Goal: Transaction & Acquisition: Purchase product/service

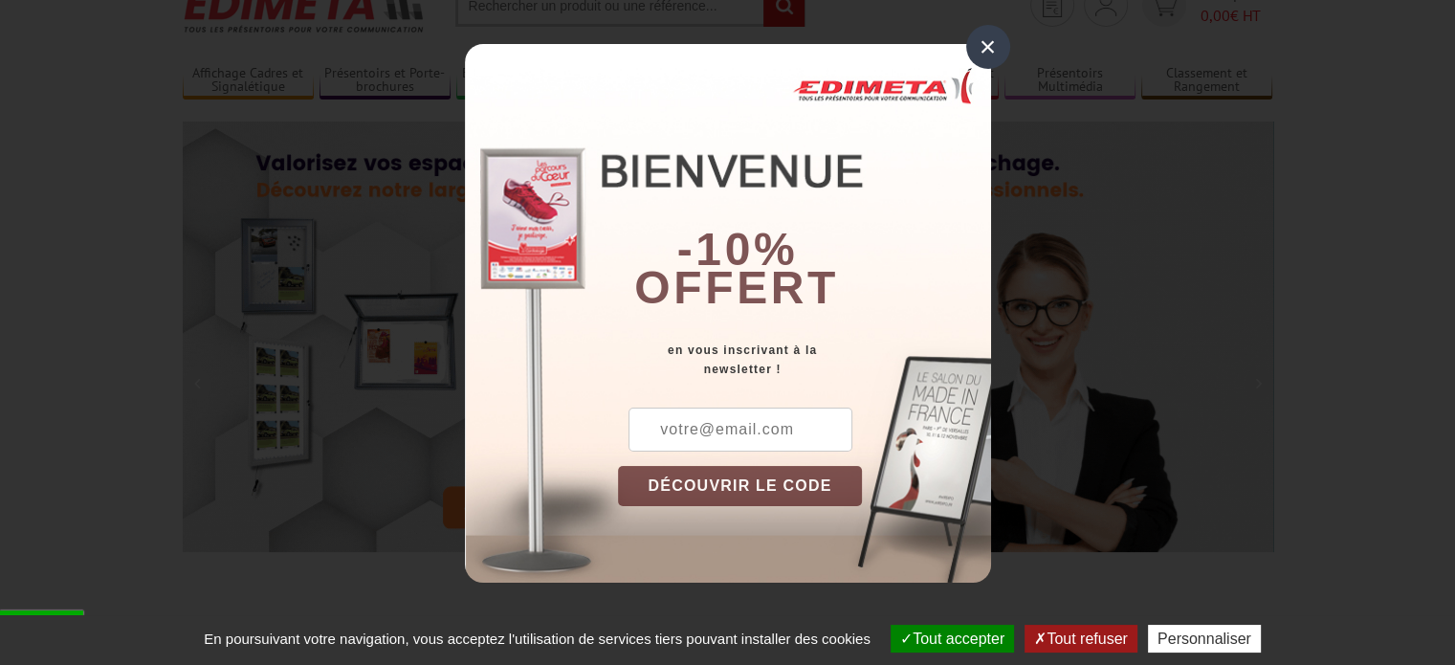
scroll to position [96, 0]
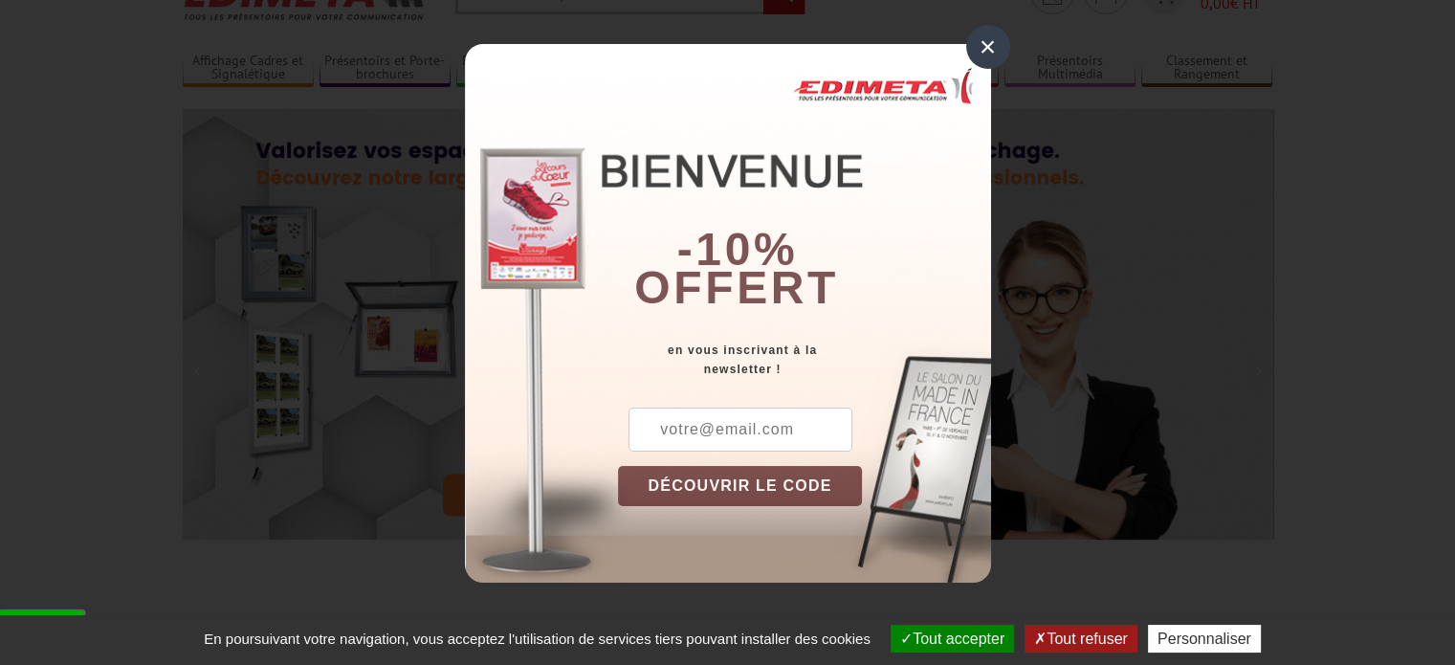
click at [983, 46] on div "×" at bounding box center [988, 47] width 44 height 44
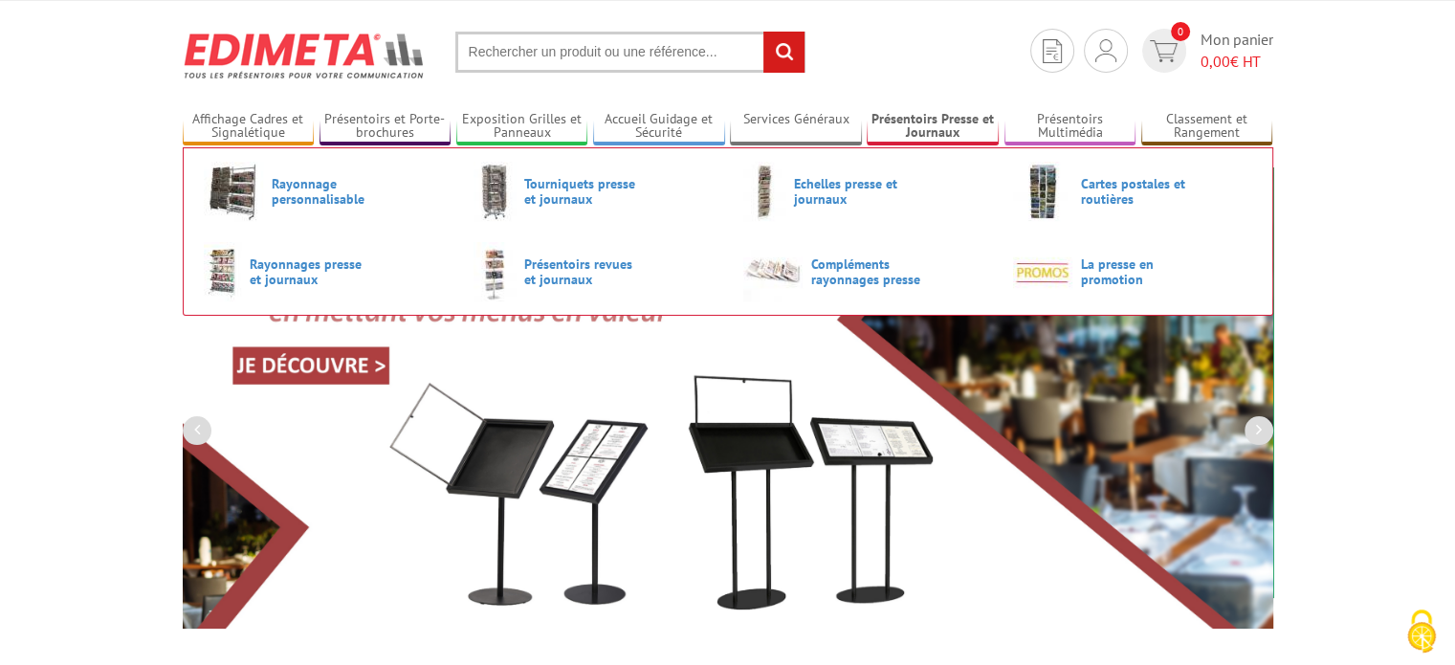
scroll to position [38, 0]
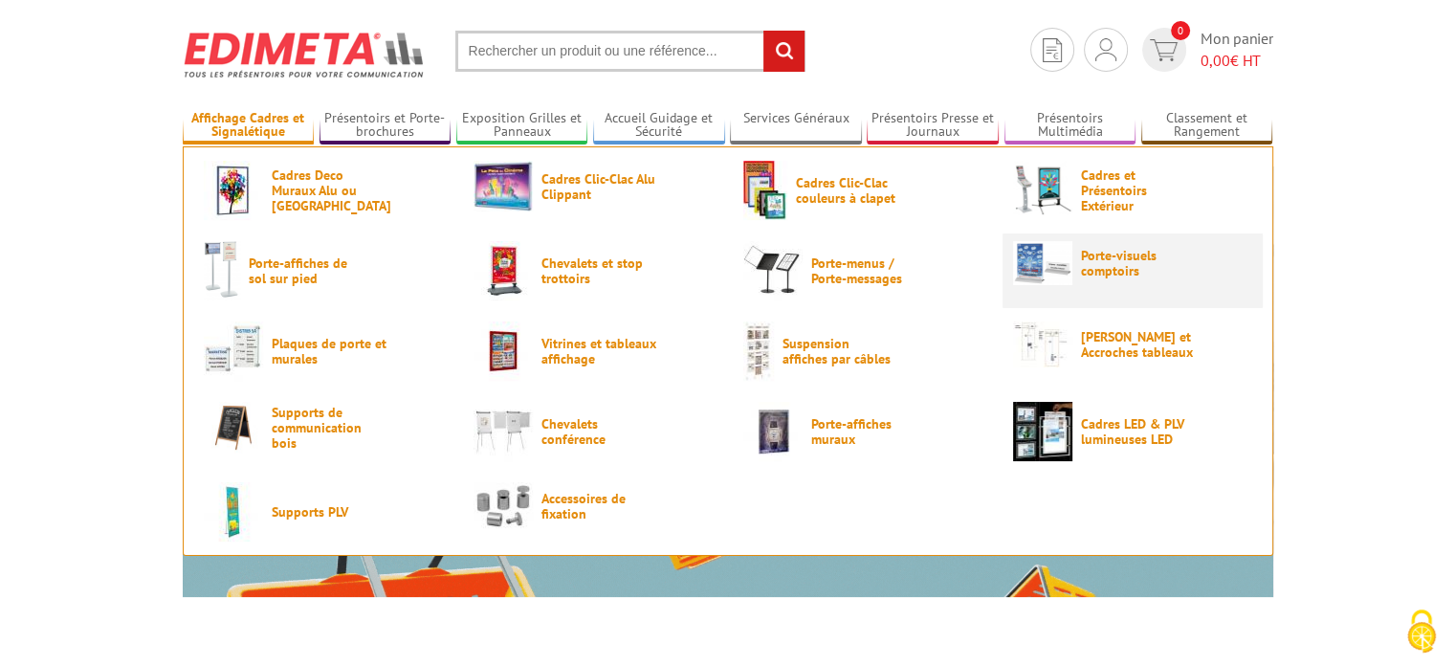
click at [1094, 278] on link "Porte-visuels comptoirs" at bounding box center [1132, 263] width 239 height 44
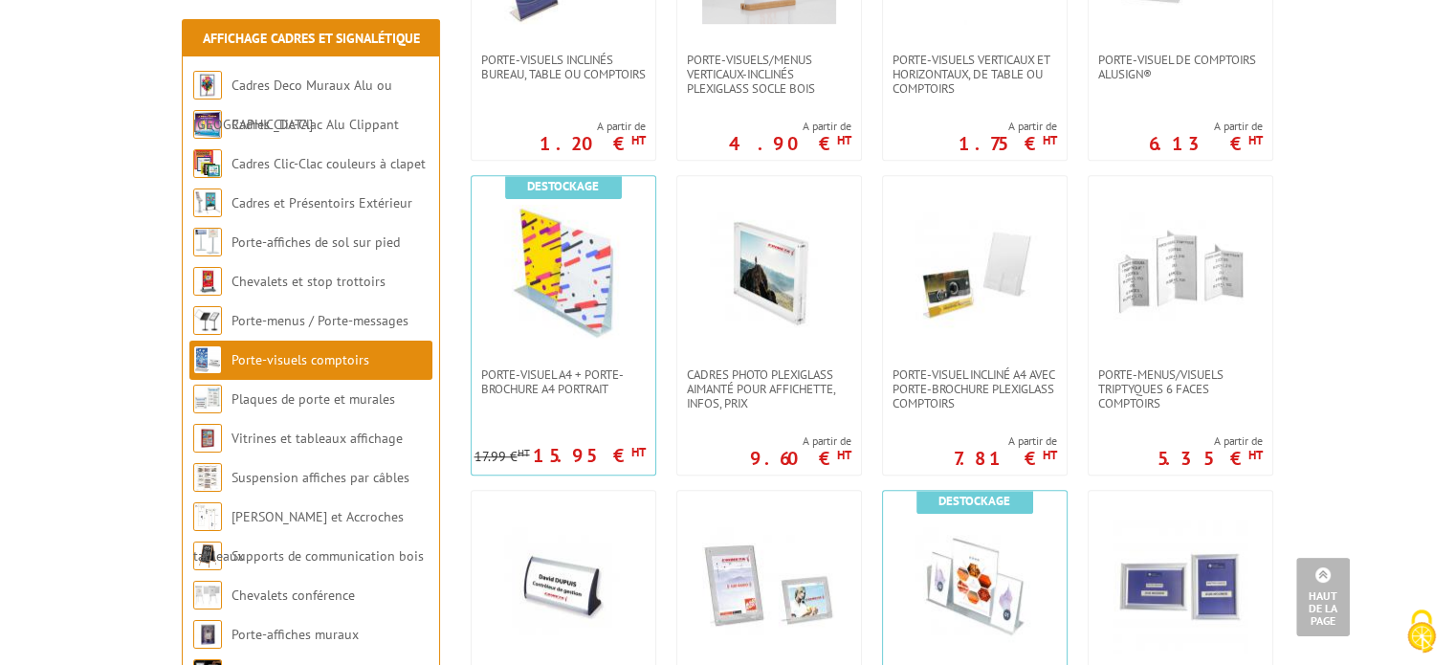
scroll to position [1174, 0]
click at [1184, 389] on span "Porte-menus/visuels triptyques 6 faces comptoirs" at bounding box center [1180, 388] width 164 height 43
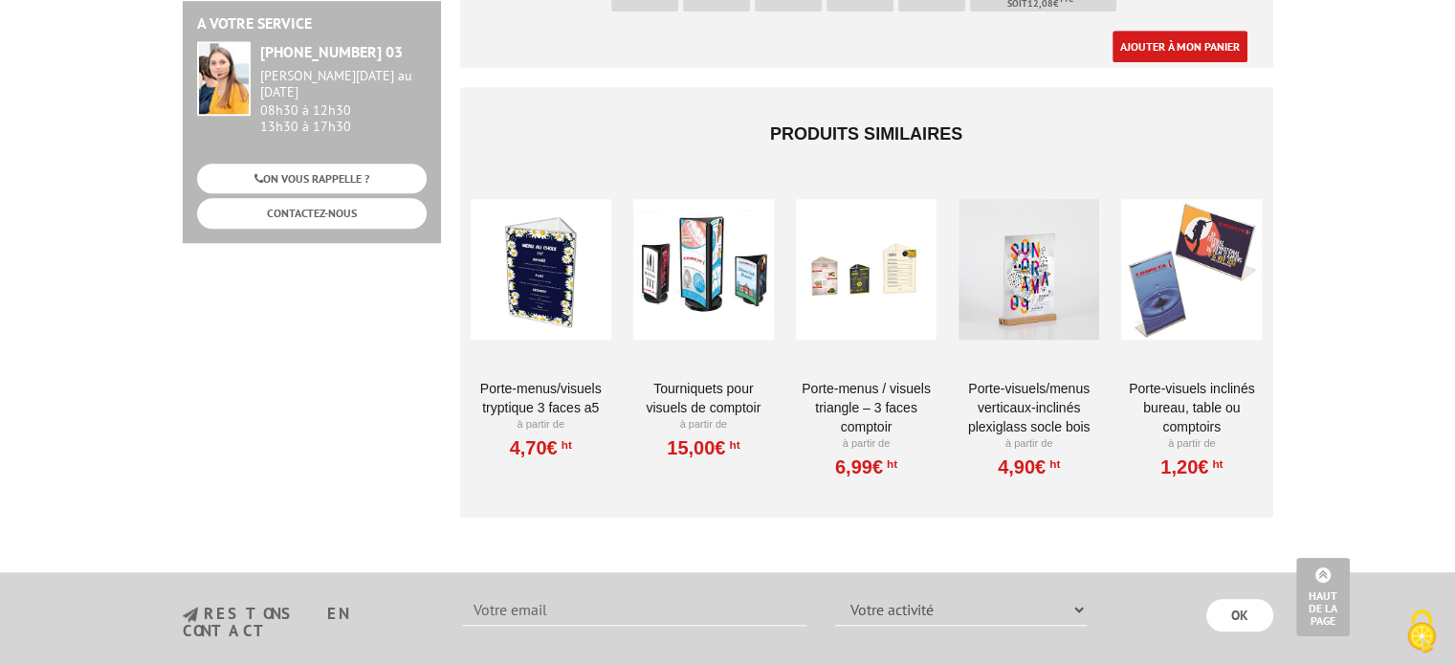
scroll to position [1335, 0]
click at [541, 379] on link "Porte-menus/visuels tryptique 3 faces A5" at bounding box center [540, 398] width 141 height 38
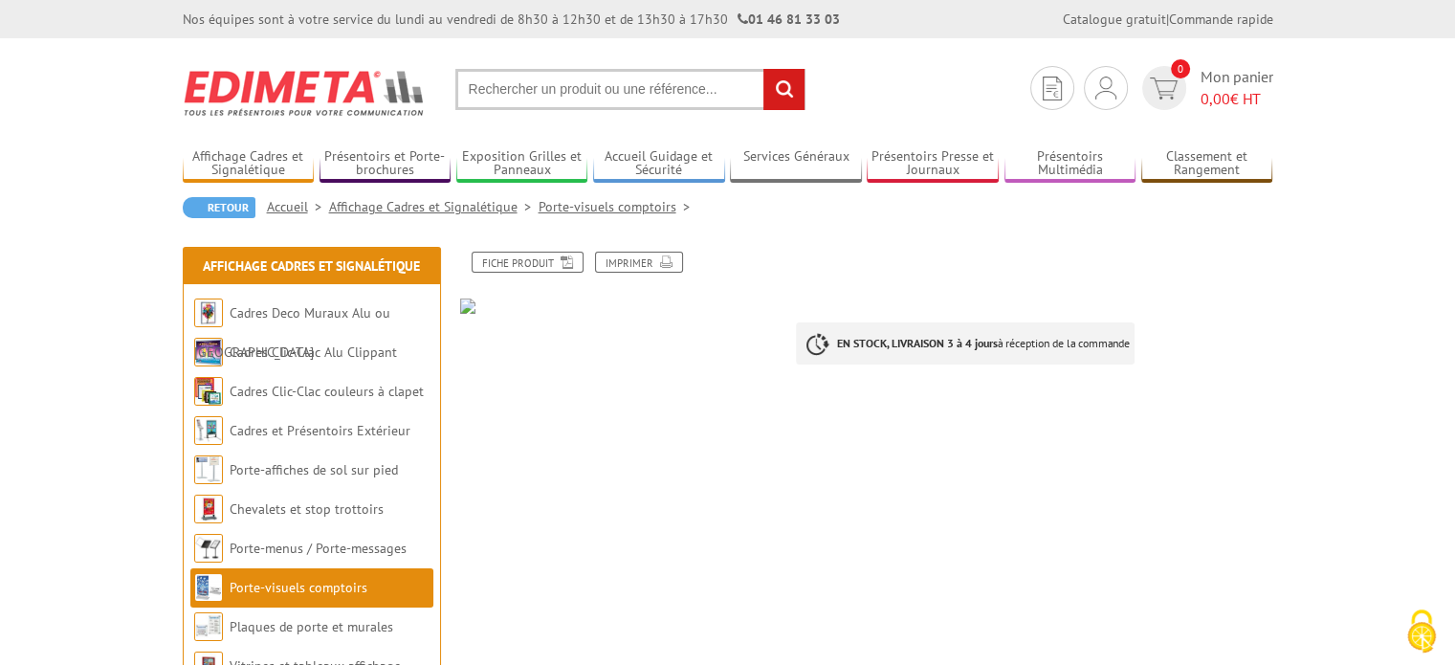
click at [466, 305] on img at bounding box center [621, 305] width 322 height 15
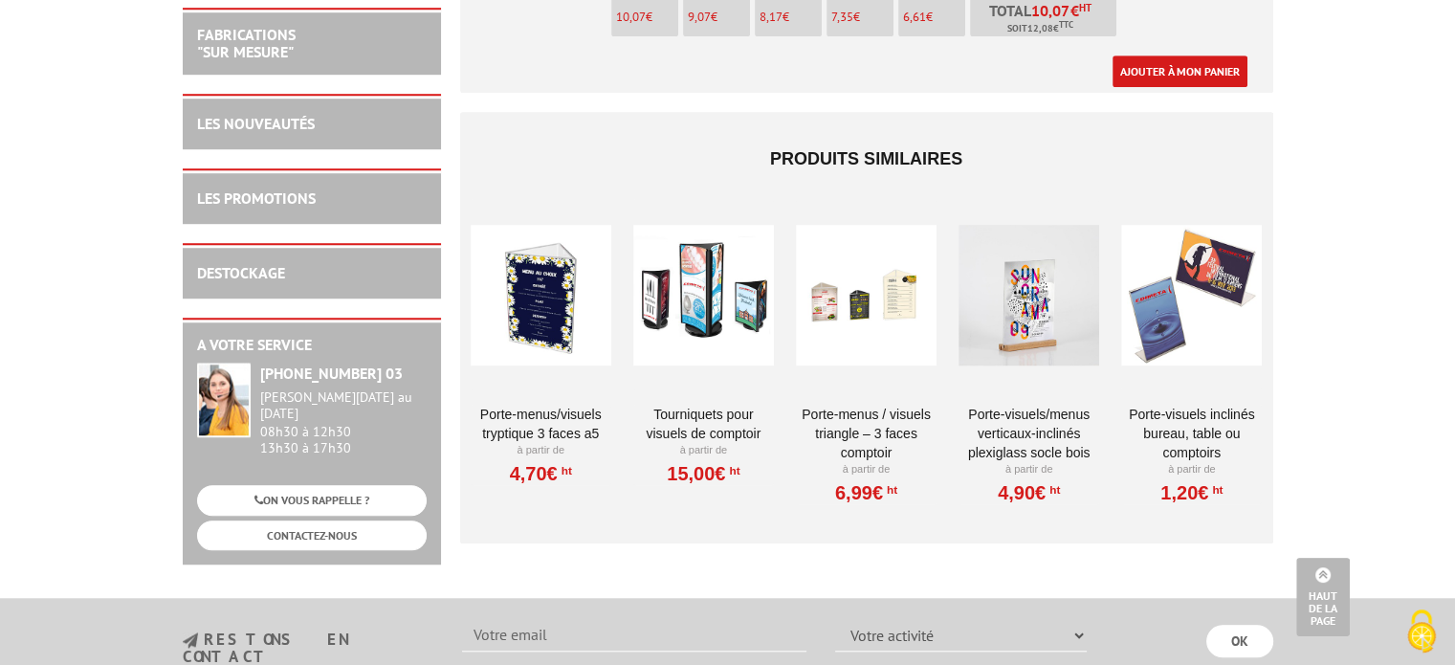
click at [543, 271] on div at bounding box center [540, 294] width 141 height 191
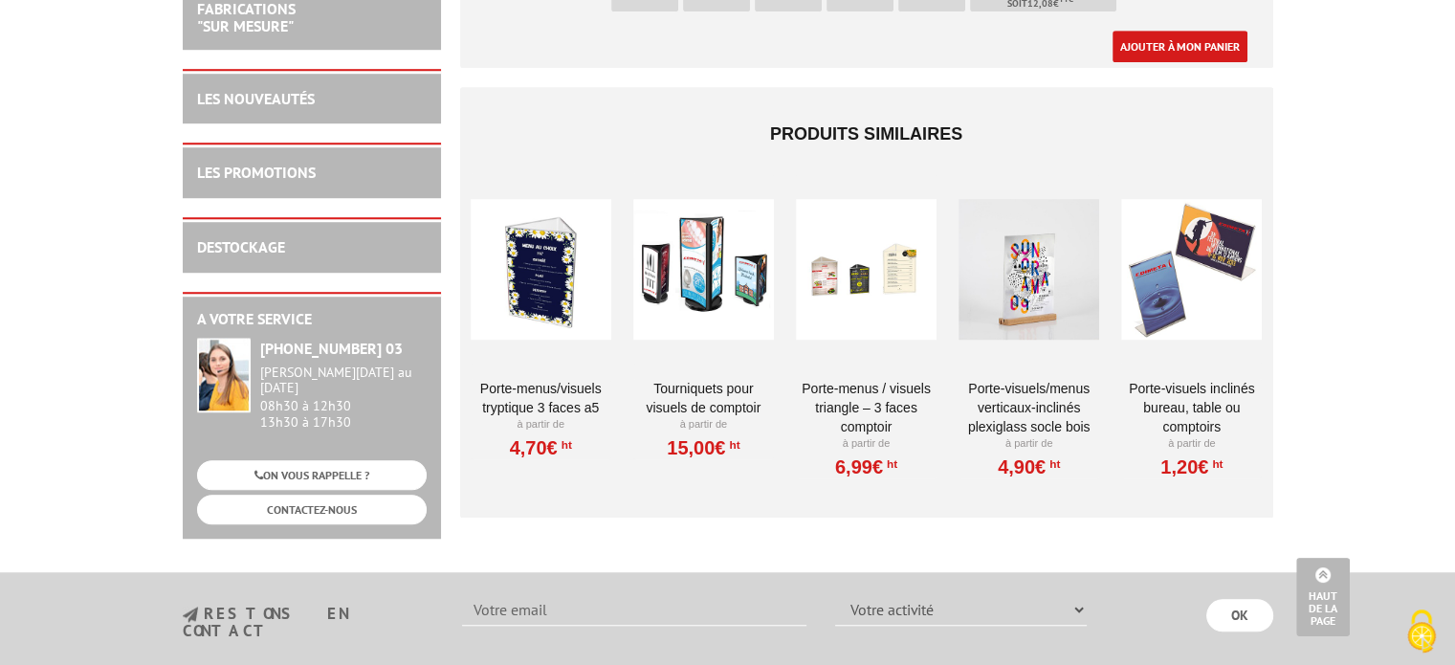
click at [539, 442] on link "4,70€ HT" at bounding box center [541, 447] width 62 height 11
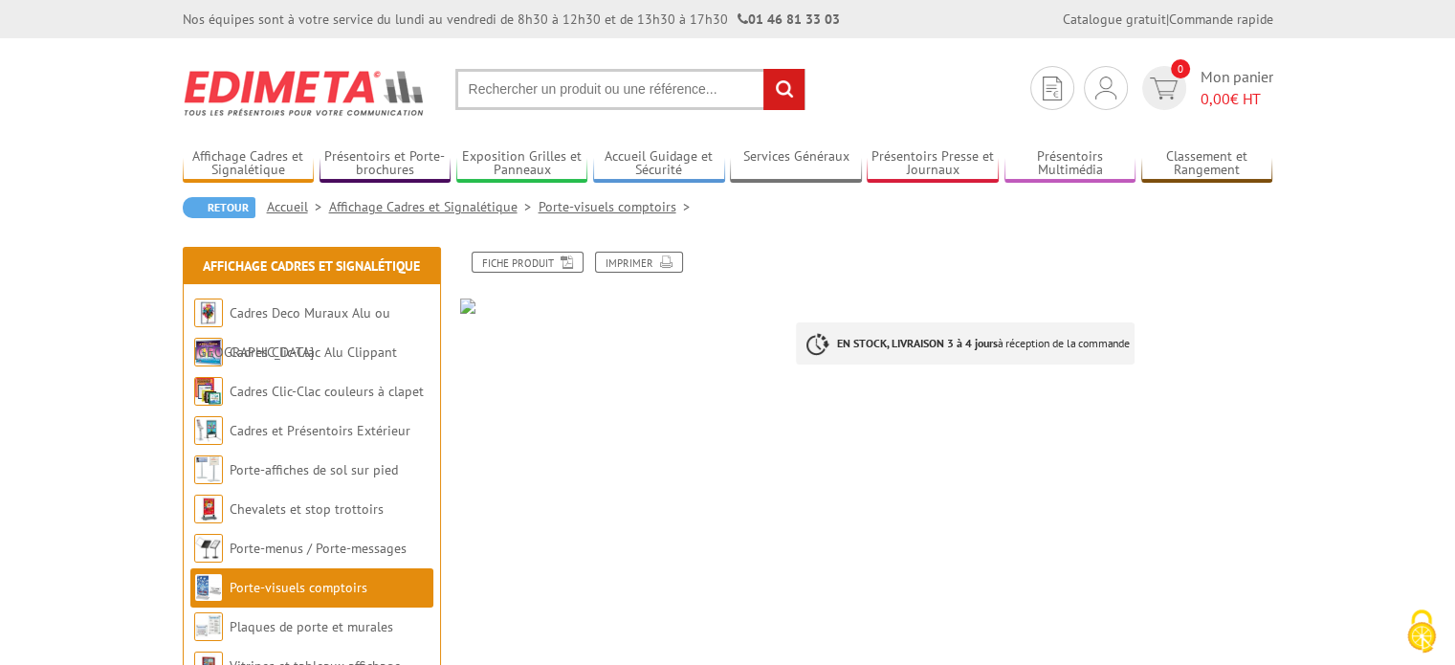
click at [480, 208] on link "Affichage Cadres et Signalétique" at bounding box center [433, 206] width 209 height 17
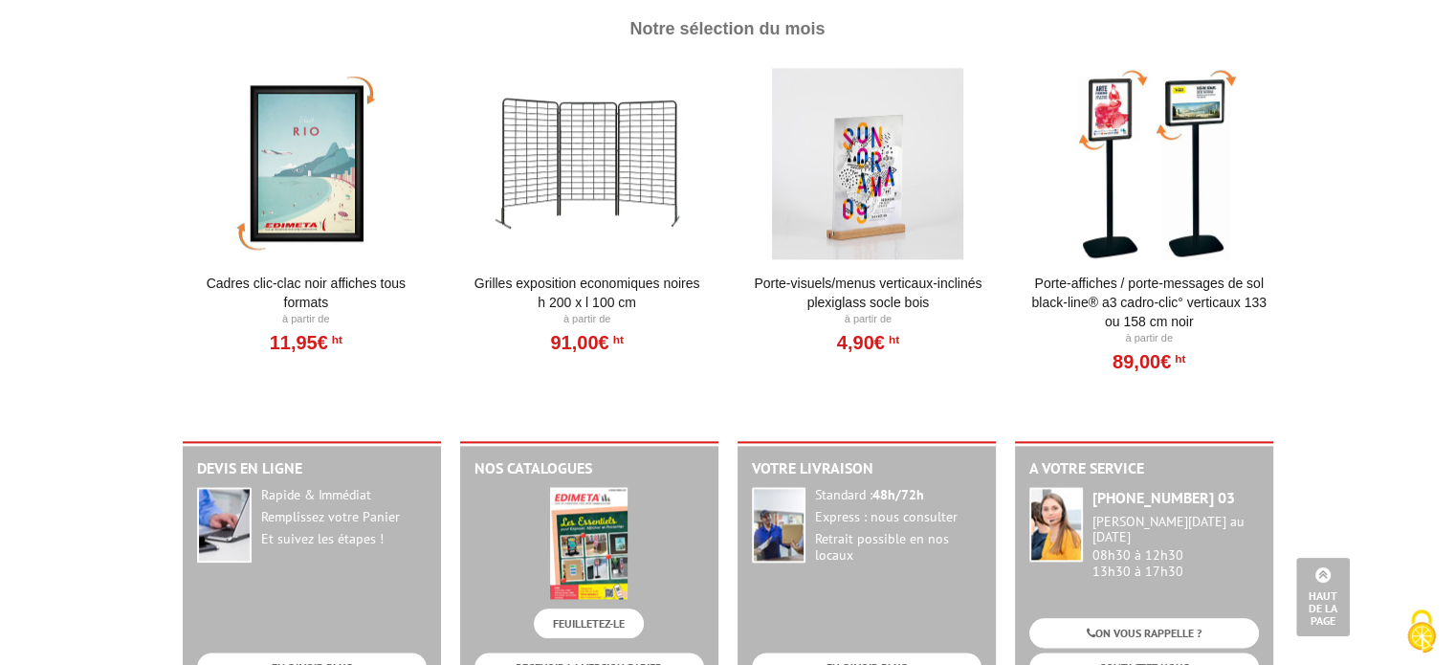
scroll to position [2080, 0]
click at [899, 278] on link "Porte-Visuels/Menus verticaux-inclinés plexiglass socle bois" at bounding box center [868, 293] width 236 height 38
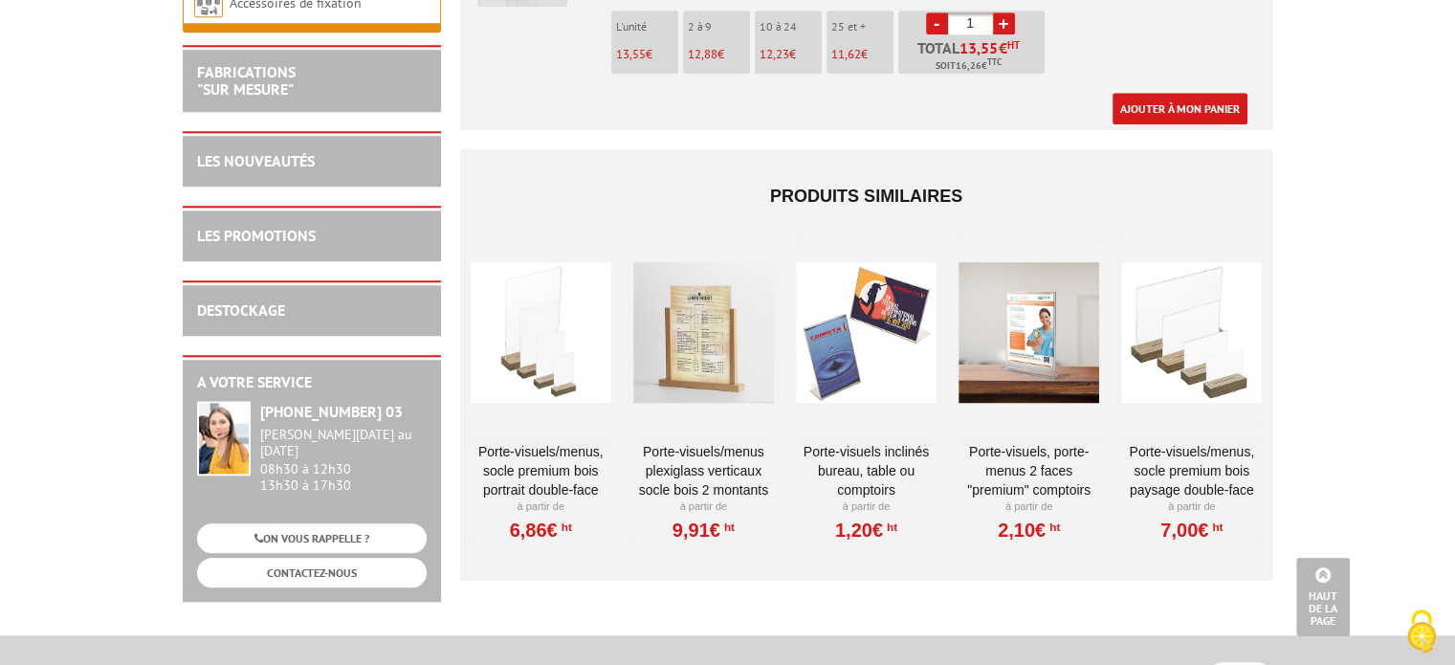
scroll to position [1584, 0]
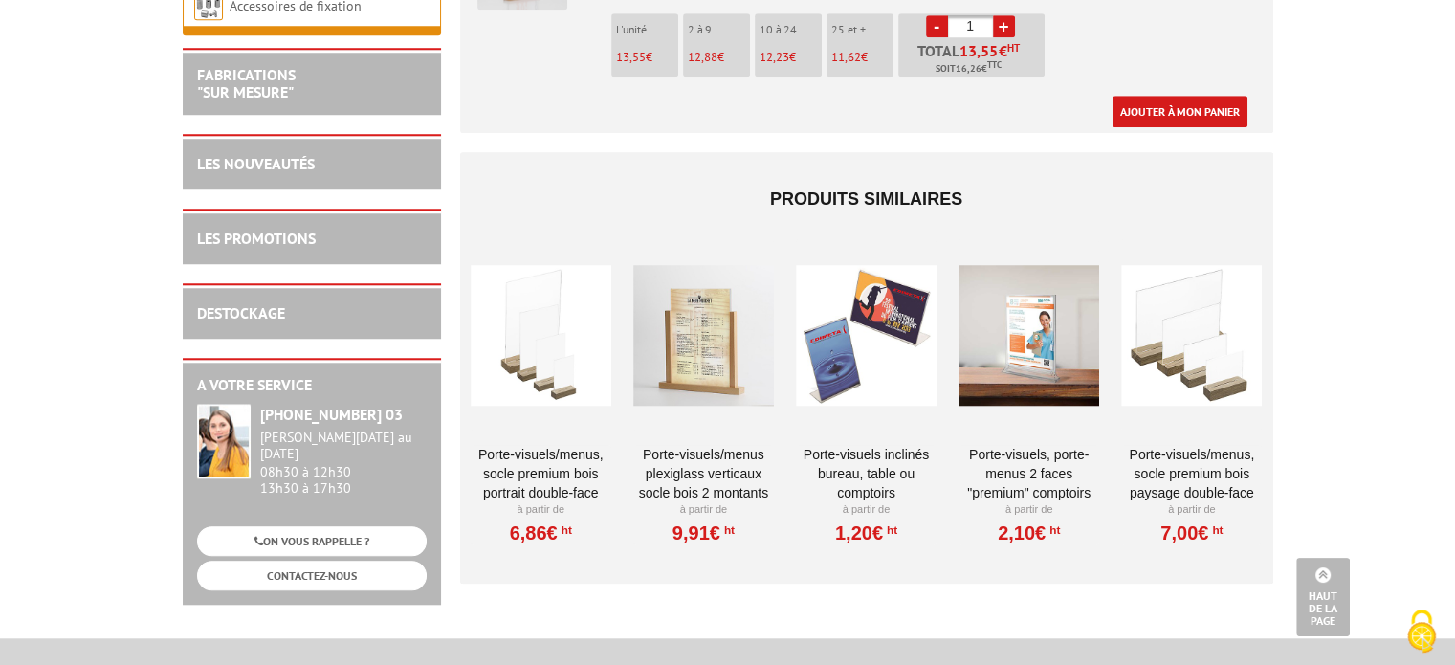
click at [544, 446] on link "PORTE-VISUELS/MENUS, SOCLE PREMIUM BOIS PORTRAIT DOUBLE-FACE" at bounding box center [540, 473] width 141 height 57
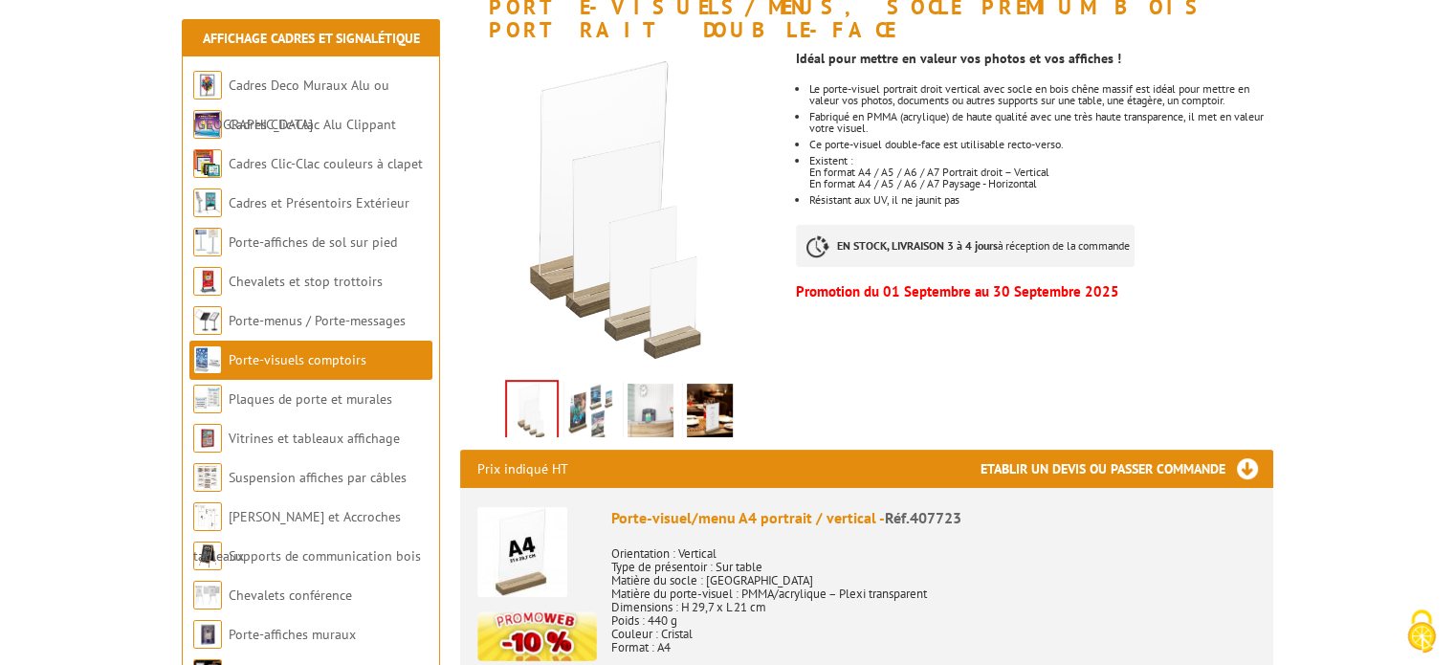
scroll to position [339, 0]
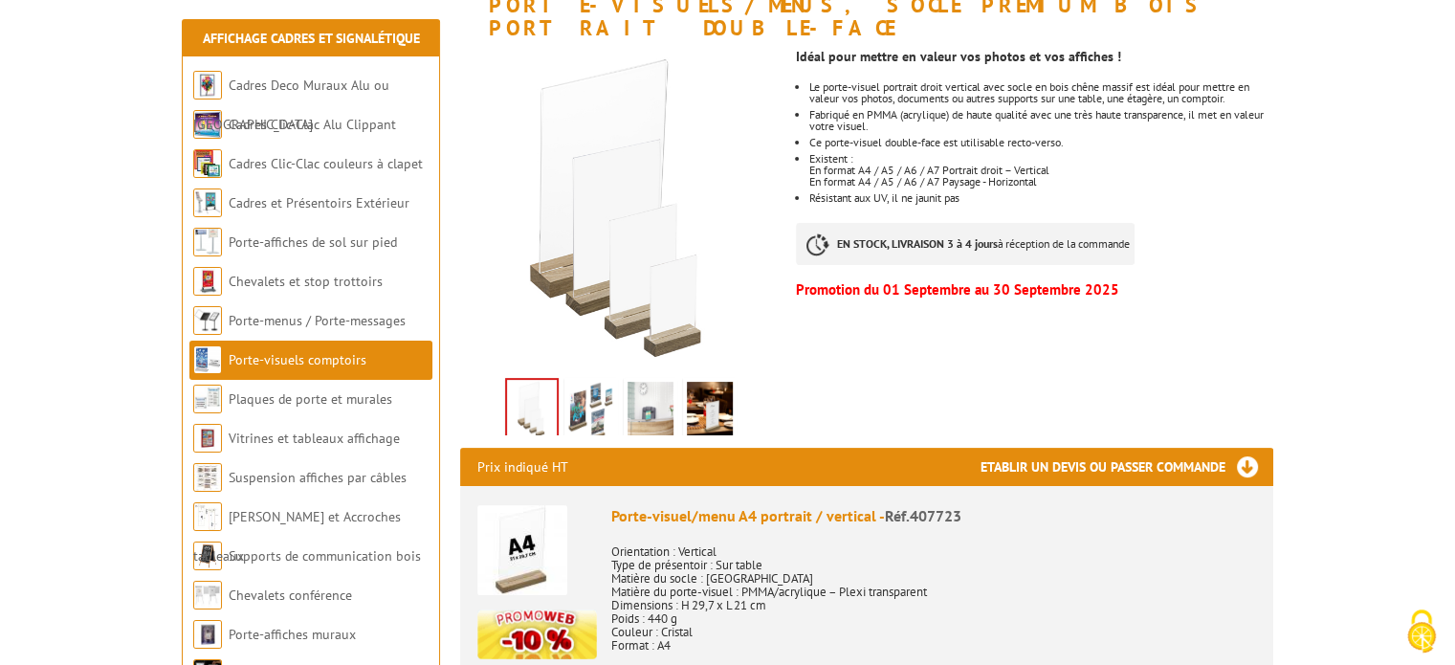
click at [594, 388] on img at bounding box center [591, 411] width 46 height 59
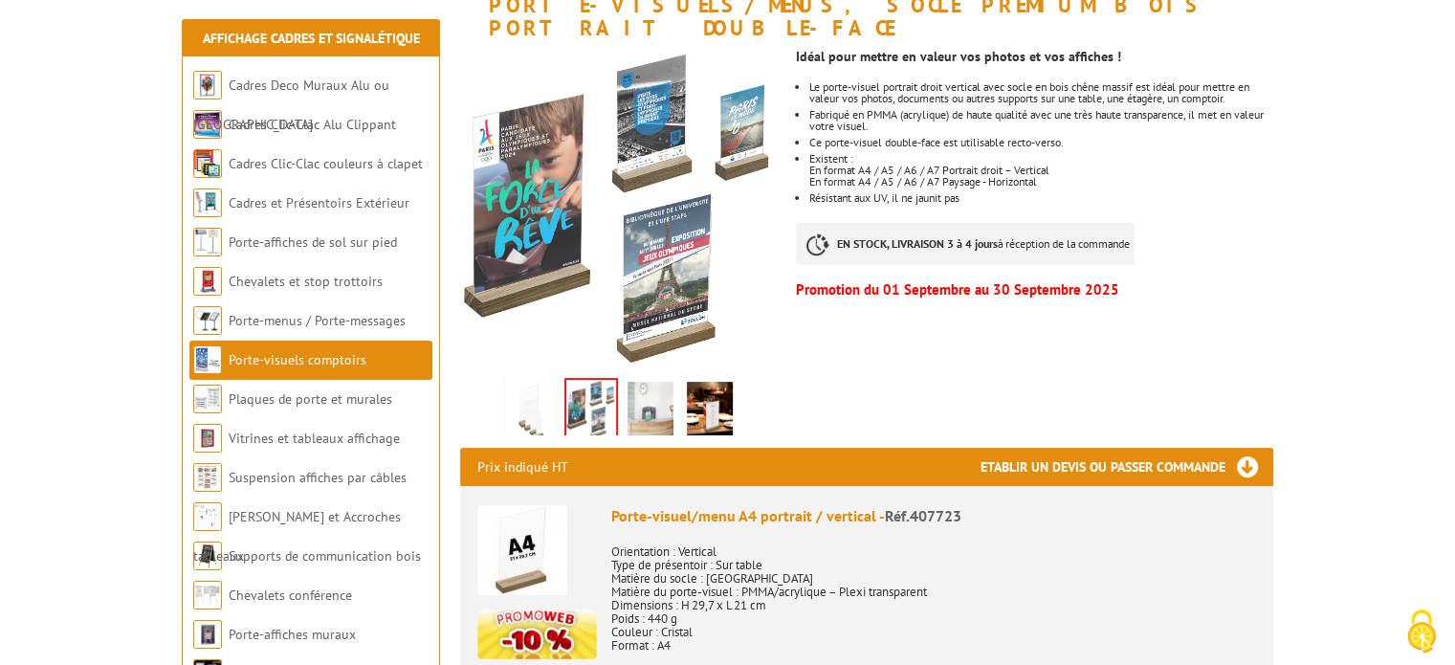
click at [652, 392] on img at bounding box center [650, 411] width 46 height 59
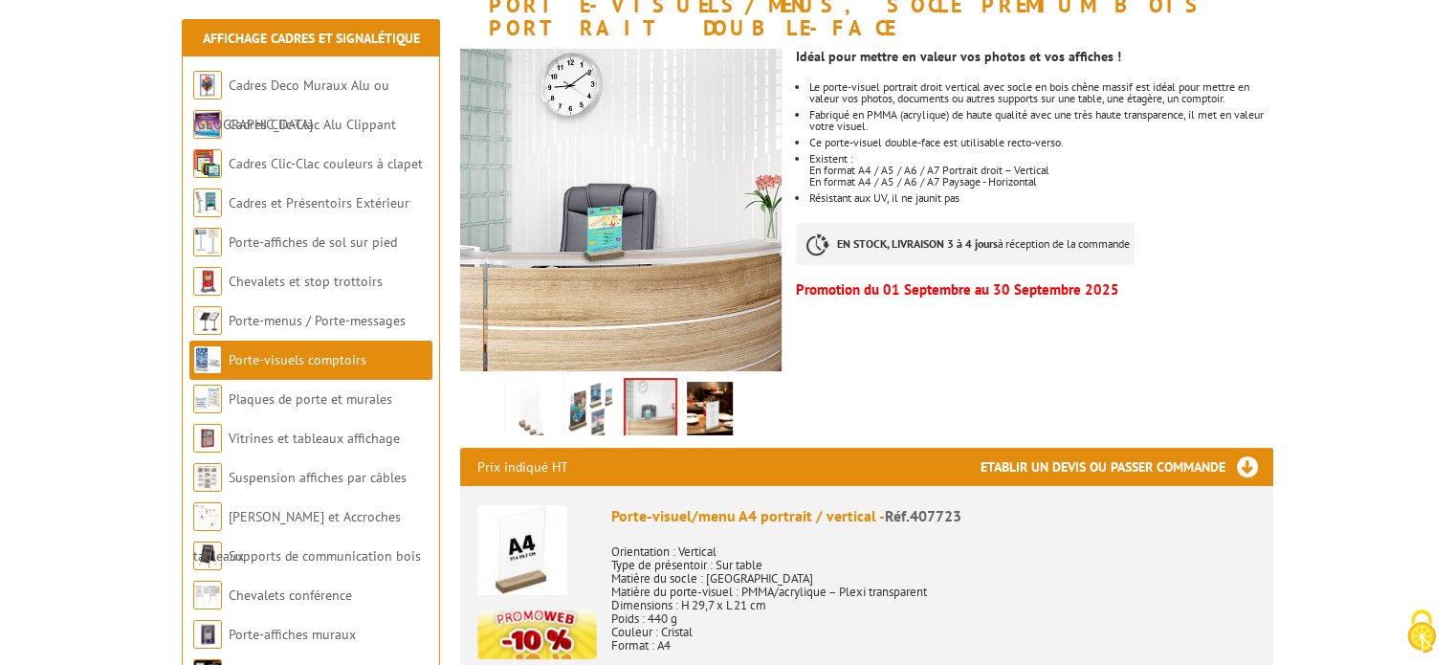
click at [708, 395] on img at bounding box center [710, 411] width 46 height 59
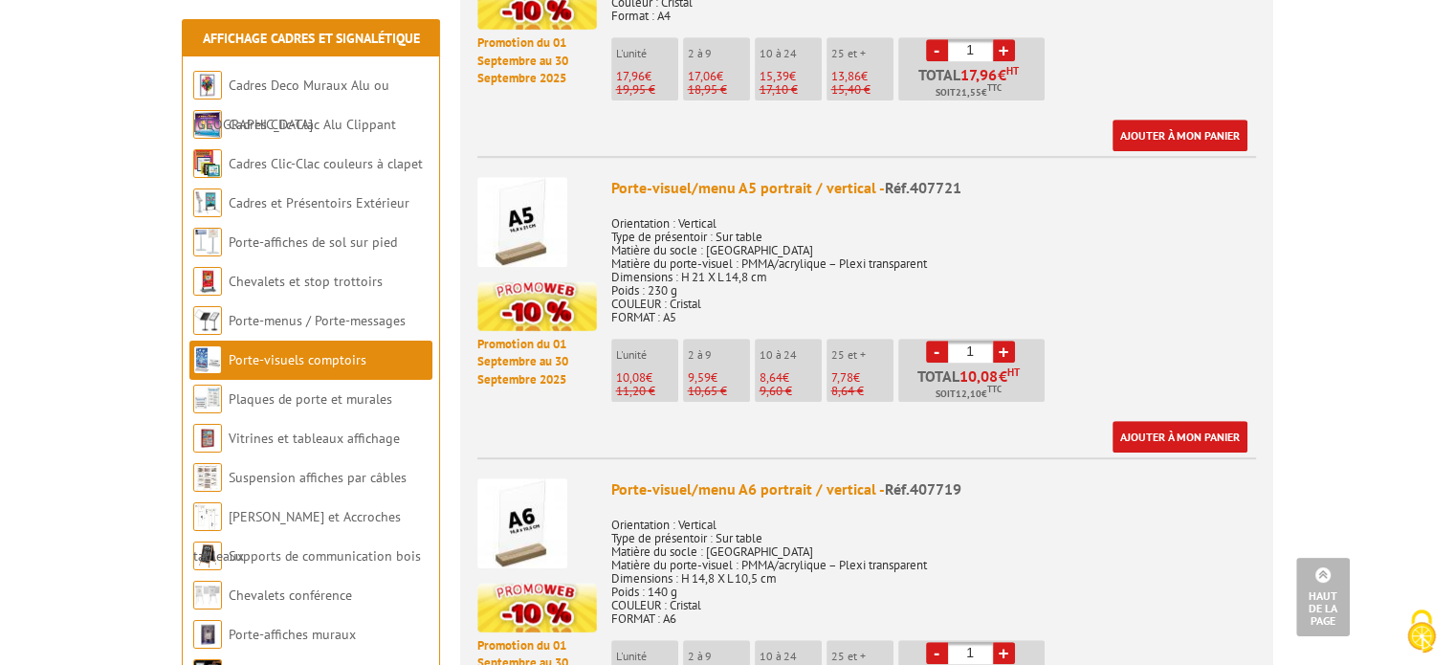
scroll to position [970, 0]
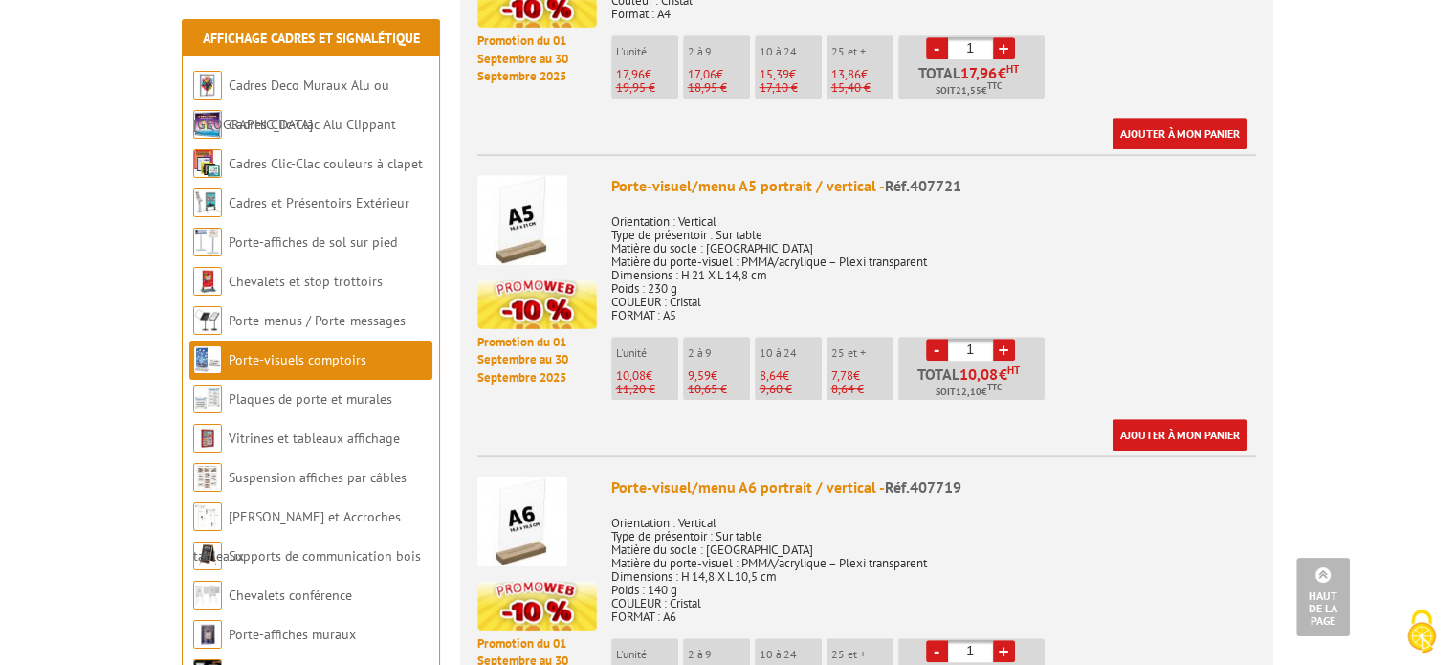
click at [531, 476] on img at bounding box center [522, 521] width 90 height 90
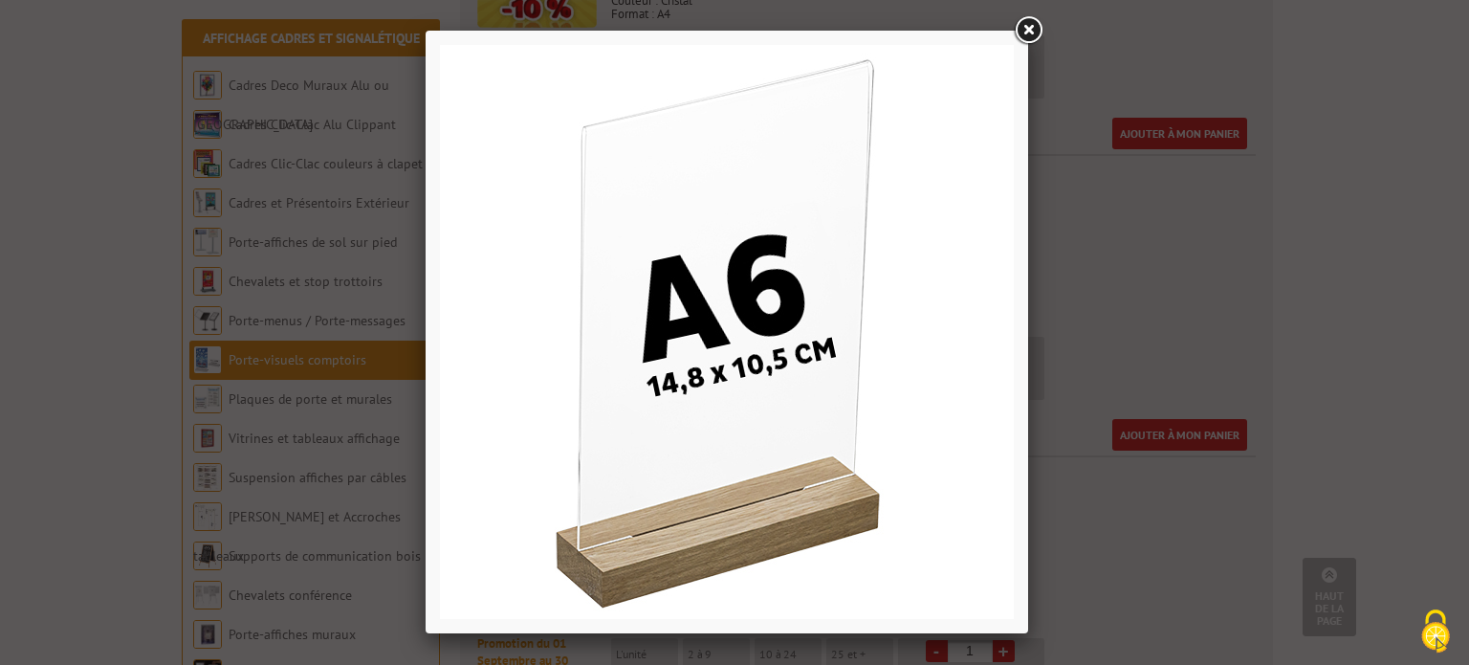
click at [1017, 33] on link at bounding box center [1028, 30] width 34 height 34
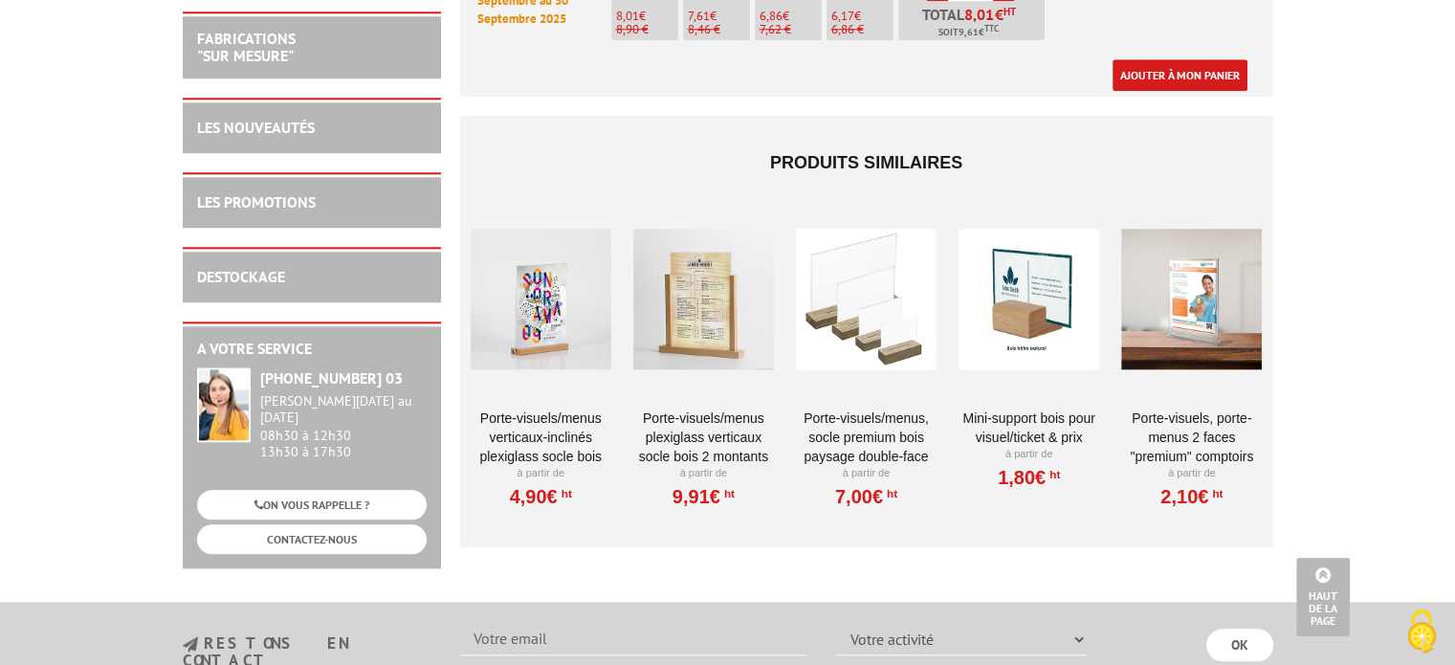
scroll to position [1932, 0]
click at [536, 407] on link "Porte-Visuels/Menus verticaux-inclinés plexiglass socle bois" at bounding box center [540, 435] width 141 height 57
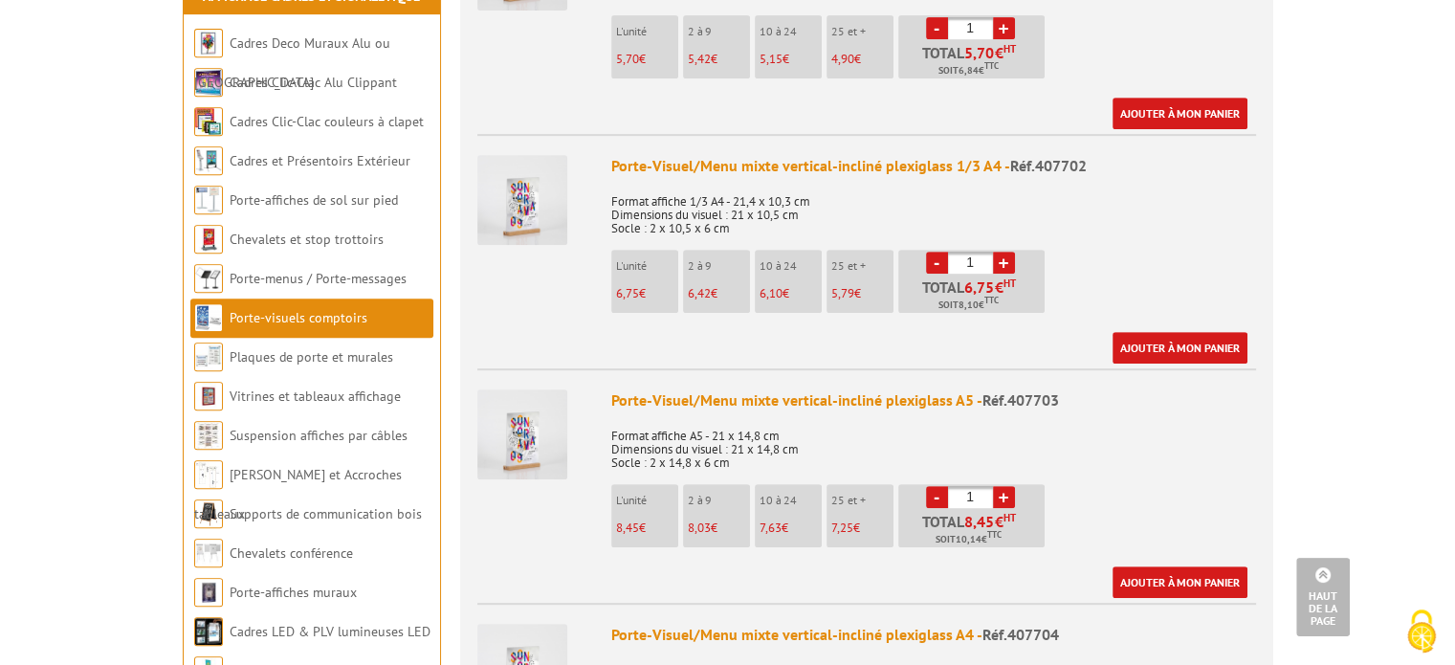
scroll to position [882, 0]
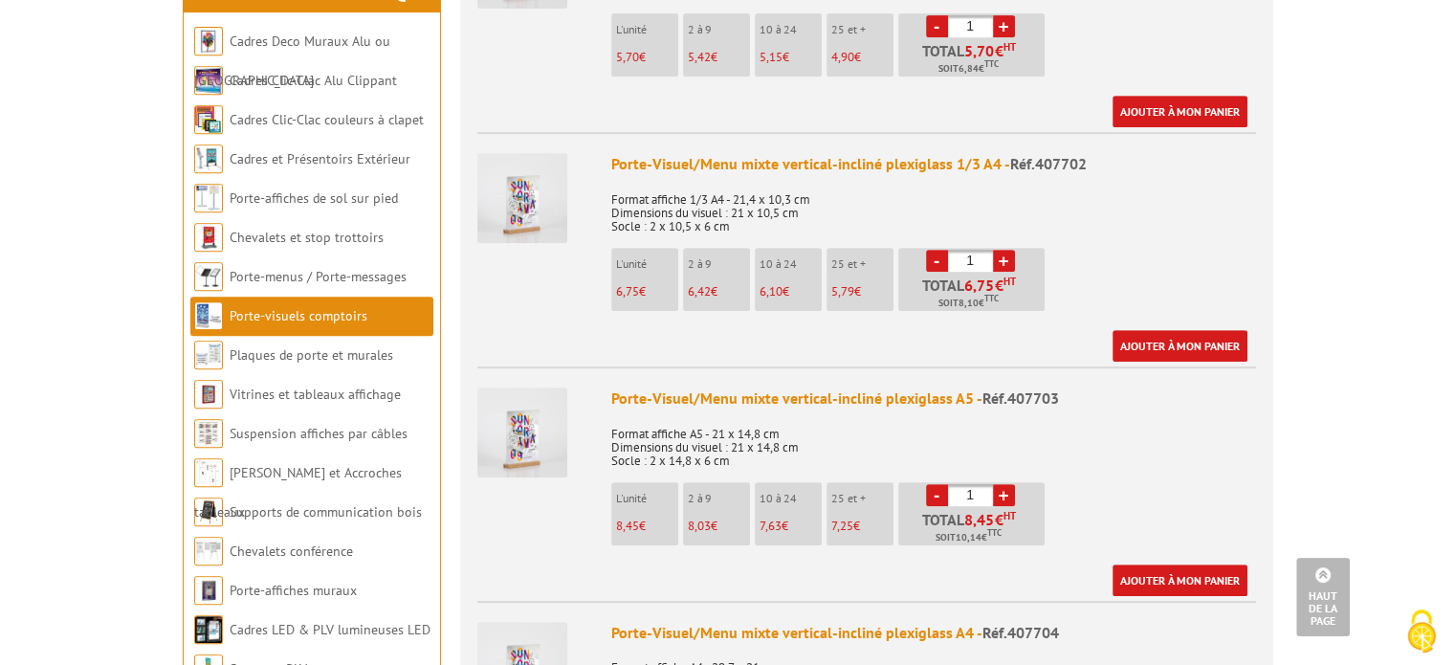
click at [533, 416] on img at bounding box center [522, 432] width 90 height 90
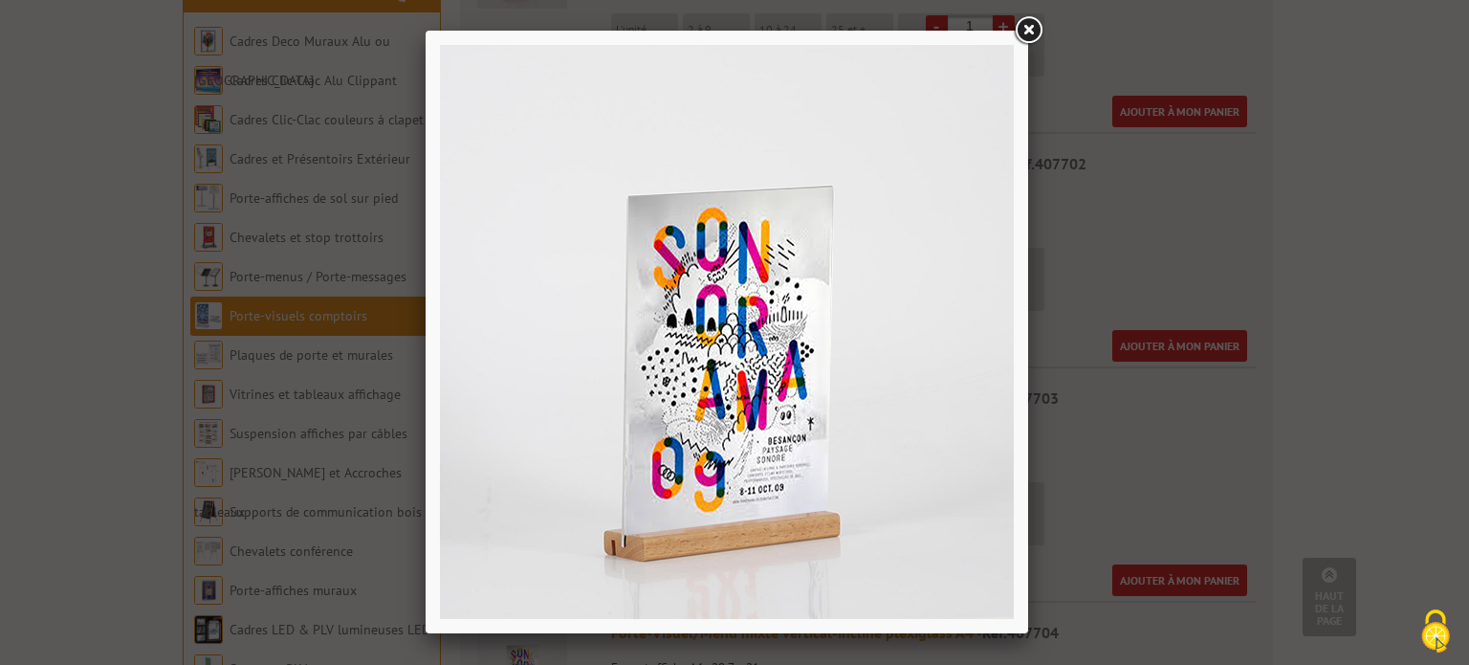
click at [1028, 26] on link at bounding box center [1028, 30] width 34 height 34
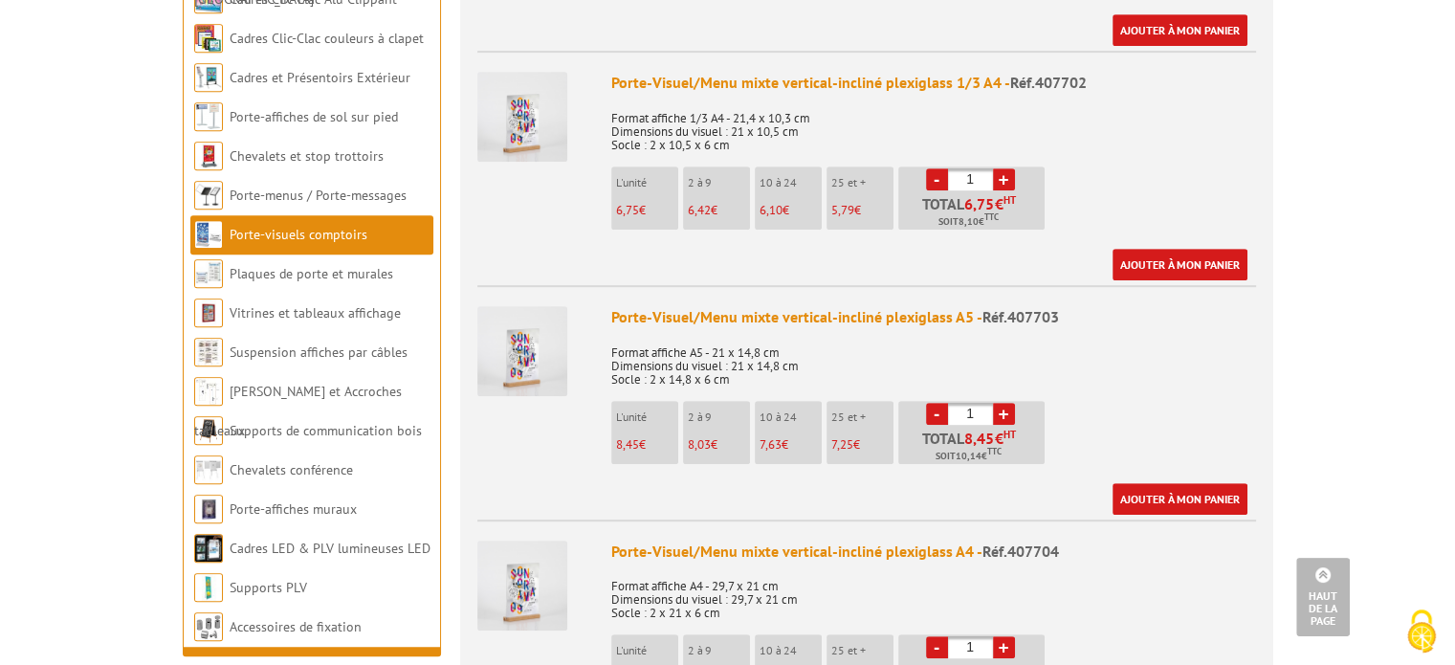
scroll to position [964, 0]
click at [528, 316] on img at bounding box center [522, 350] width 90 height 90
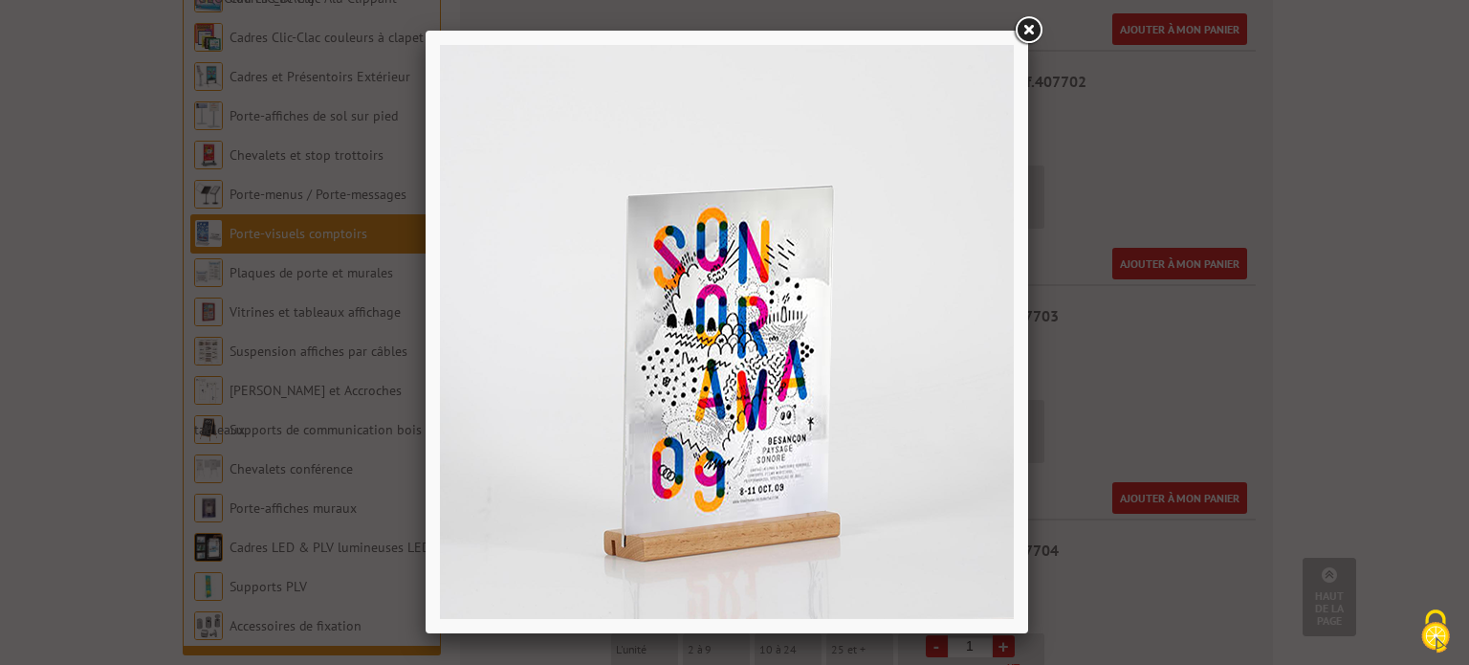
click at [1027, 26] on link at bounding box center [1028, 30] width 34 height 34
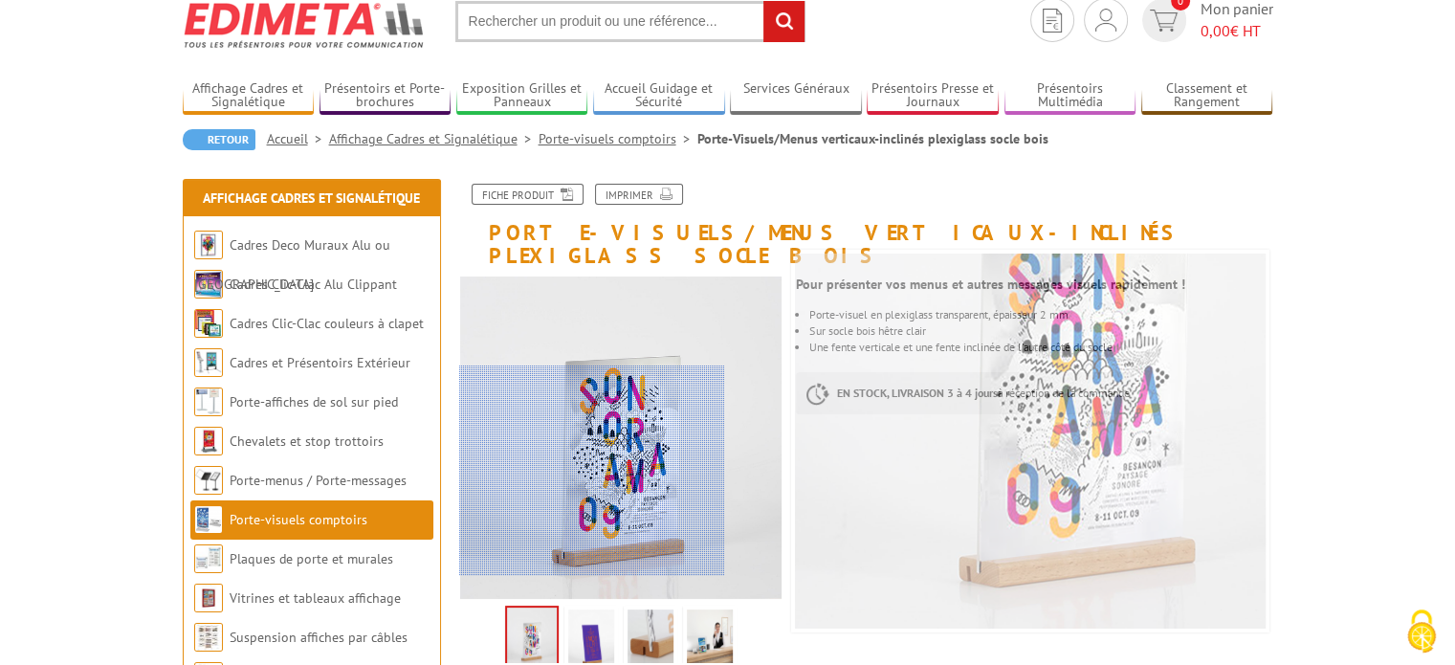
scroll to position [0, 0]
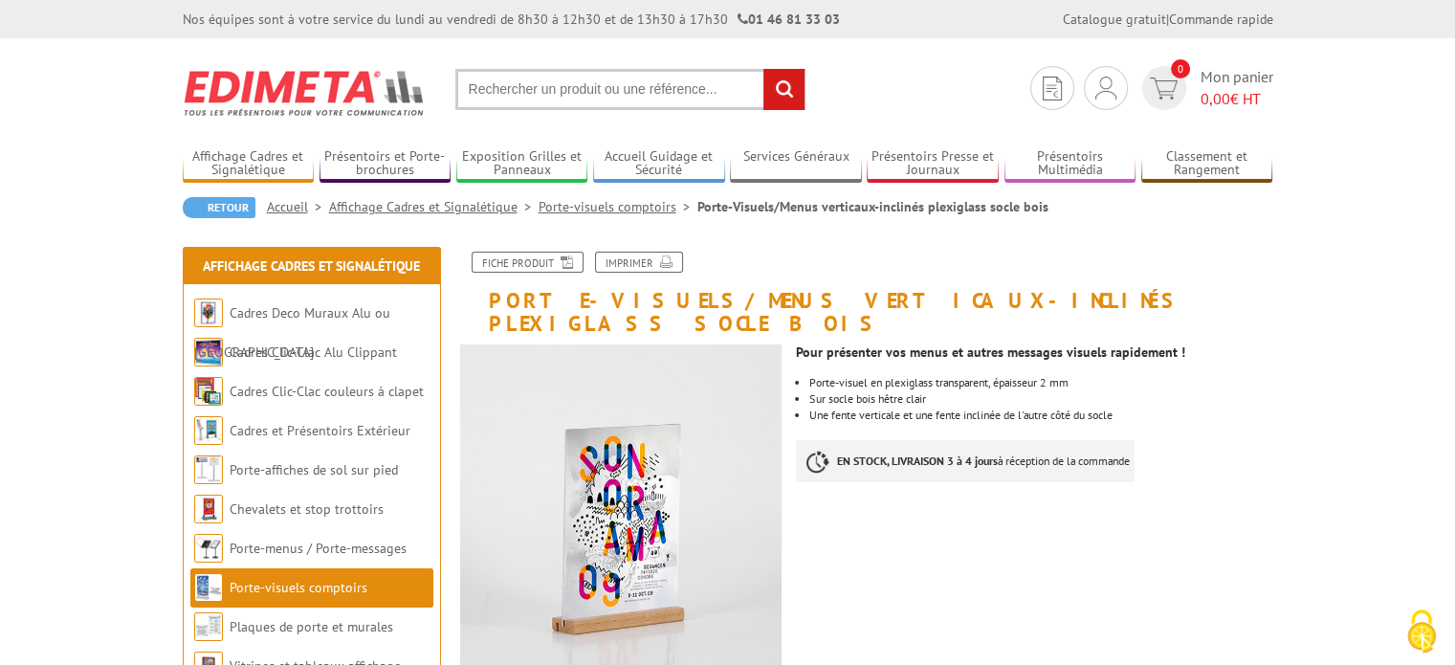
click at [650, 206] on link "Porte-visuels comptoirs" at bounding box center [617, 206] width 159 height 17
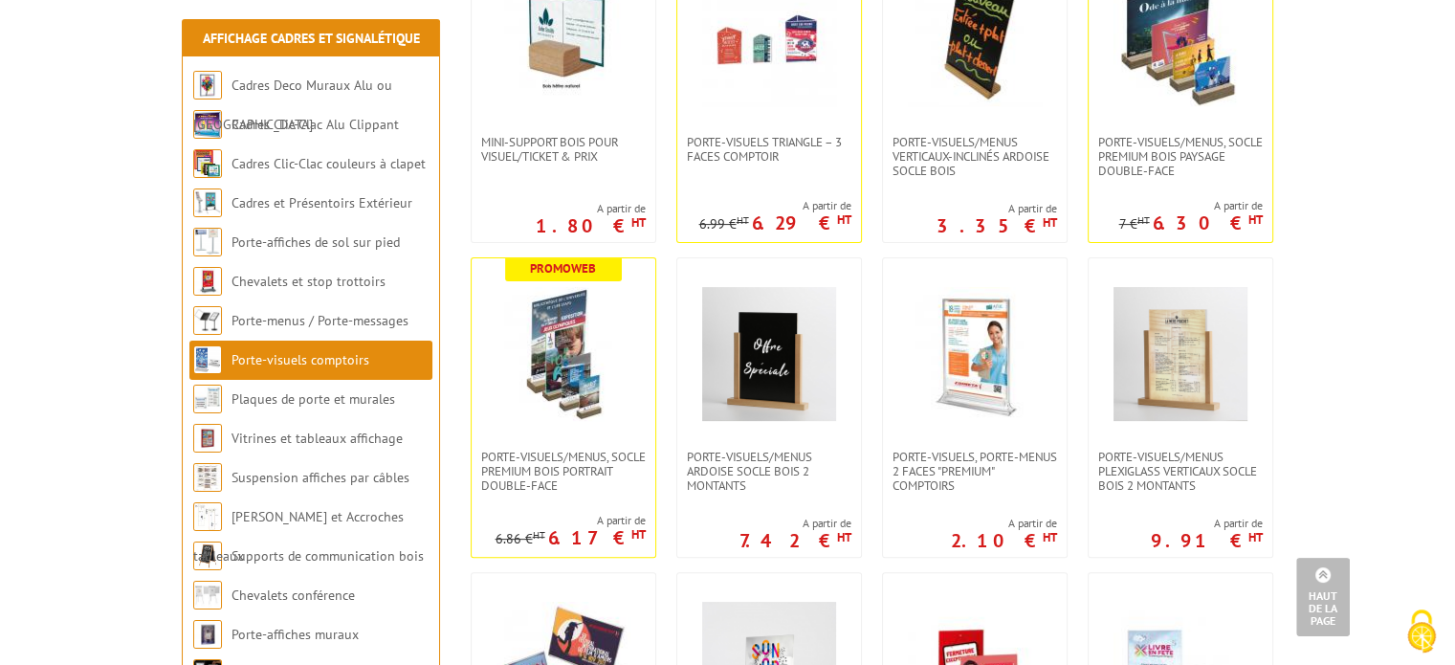
scroll to position [319, 0]
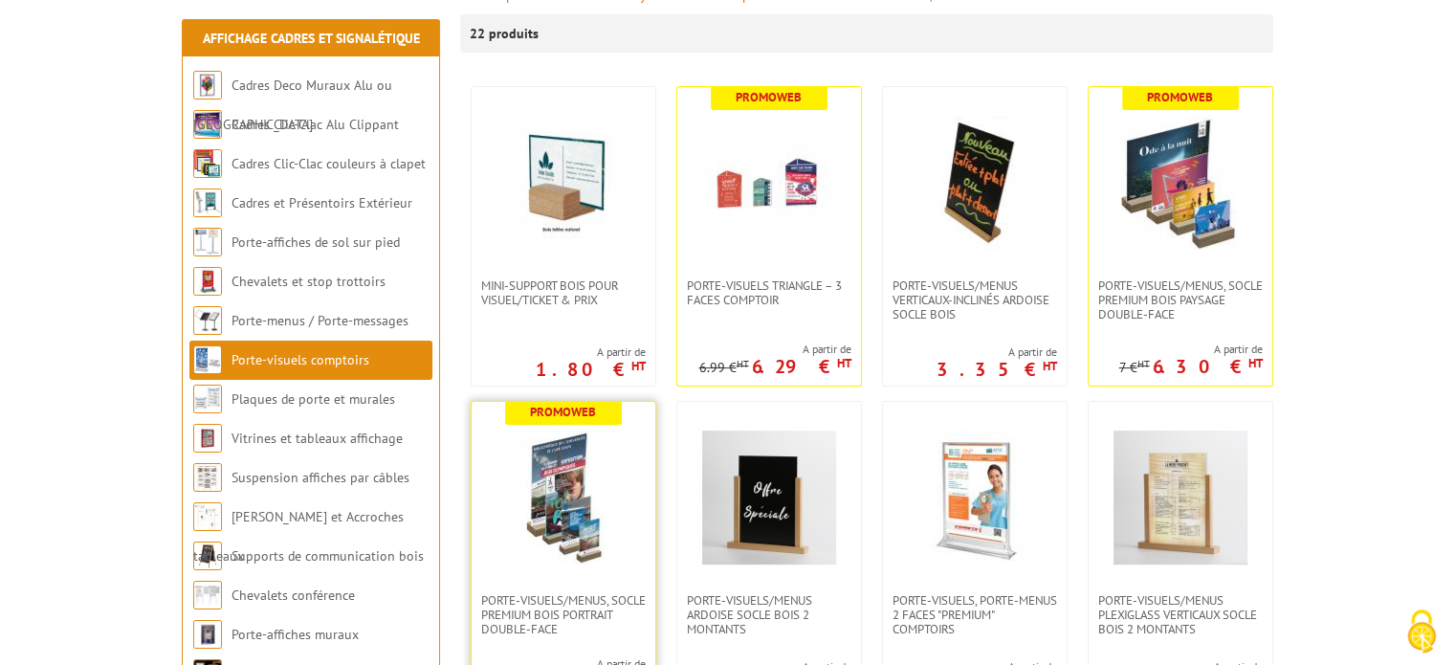
click at [548, 514] on img at bounding box center [563, 497] width 134 height 134
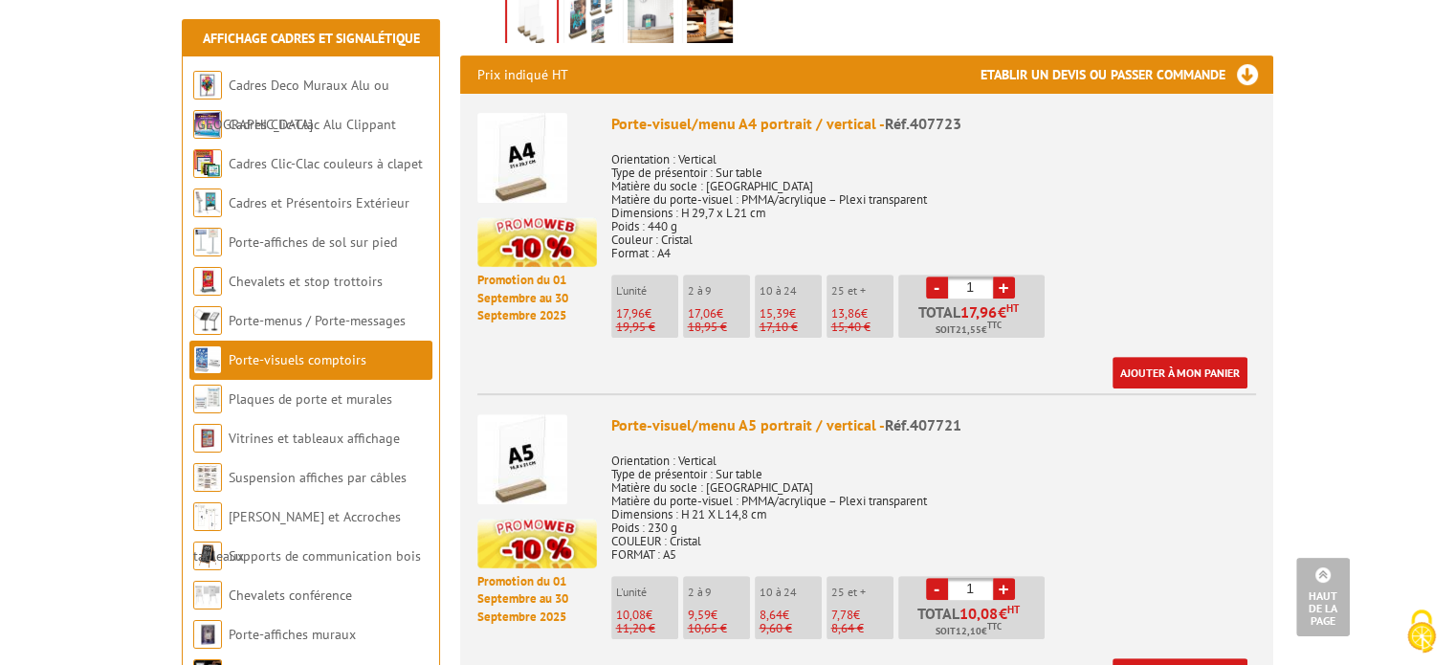
scroll to position [744, 0]
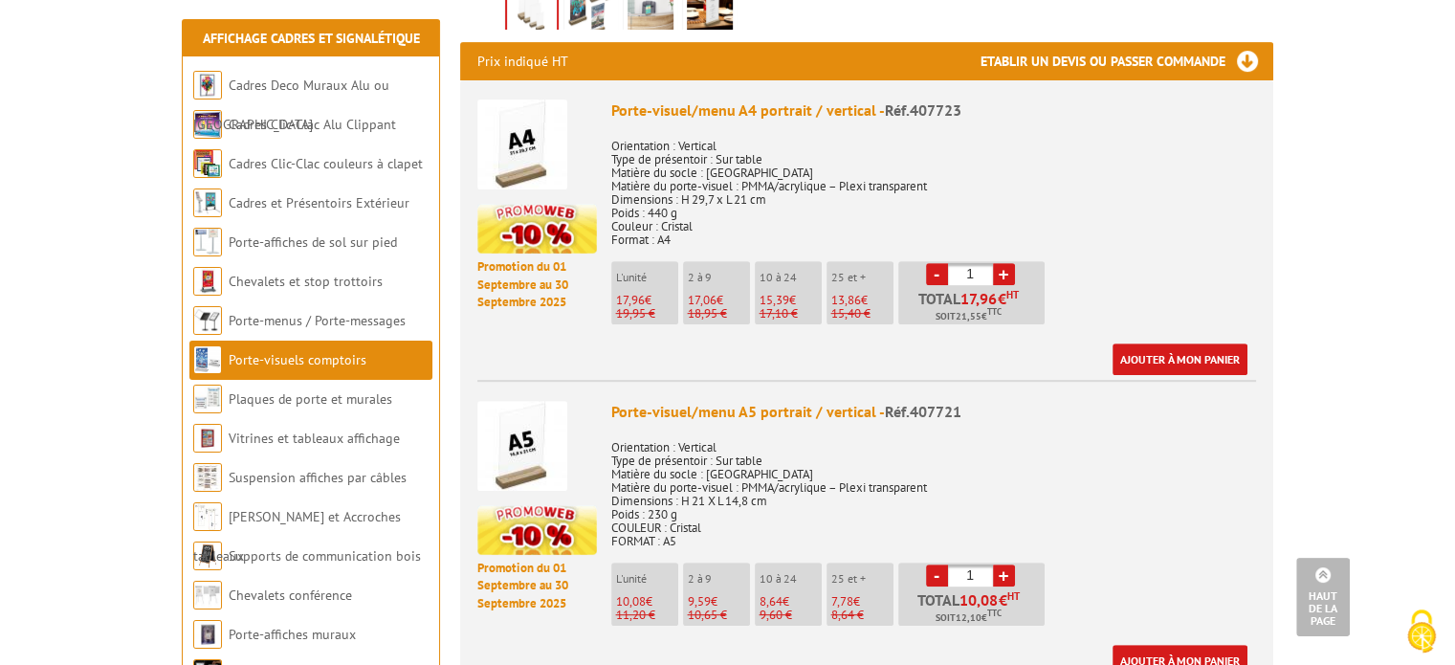
click at [782, 595] on p "8,64 €" at bounding box center [790, 601] width 62 height 13
click at [978, 564] on input "1" at bounding box center [970, 575] width 45 height 22
type input "15"
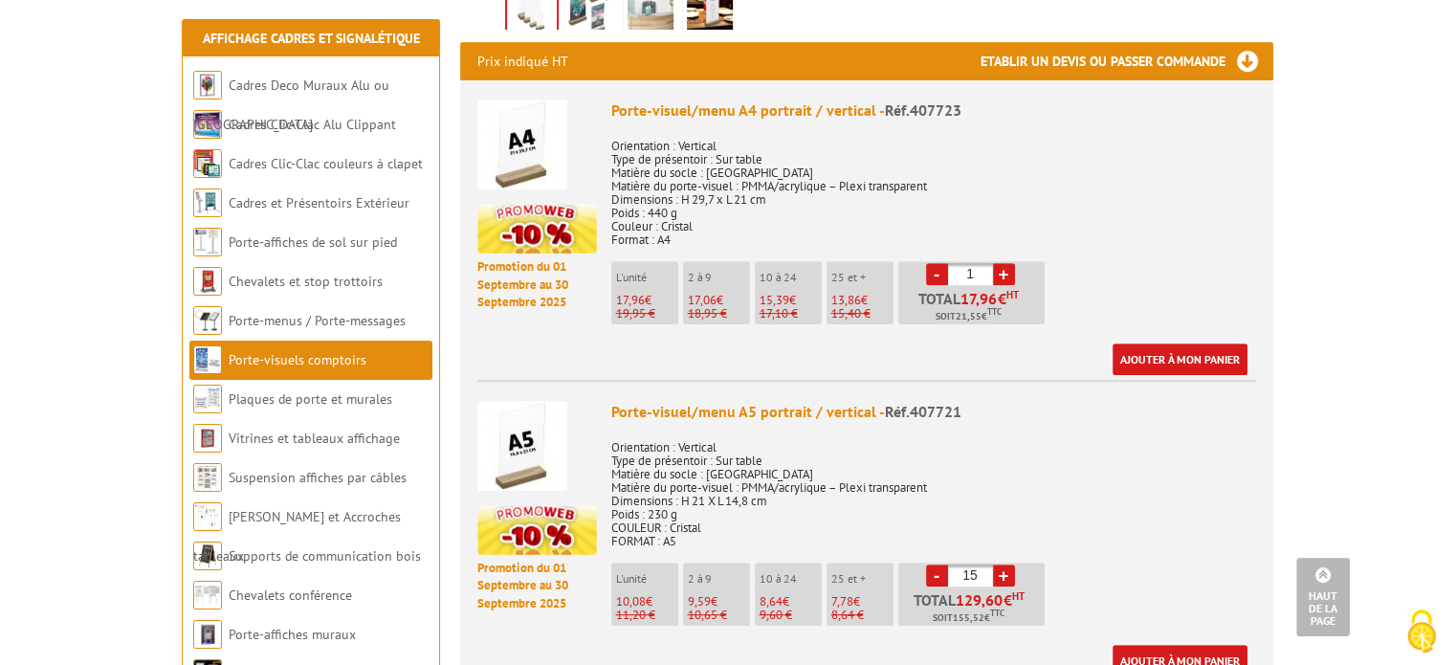
click at [1117, 533] on div "Porte-visuel/menu A5 portrait / vertical - Réf.407721 Orientation : Vertical Ty…" at bounding box center [933, 538] width 645 height 275
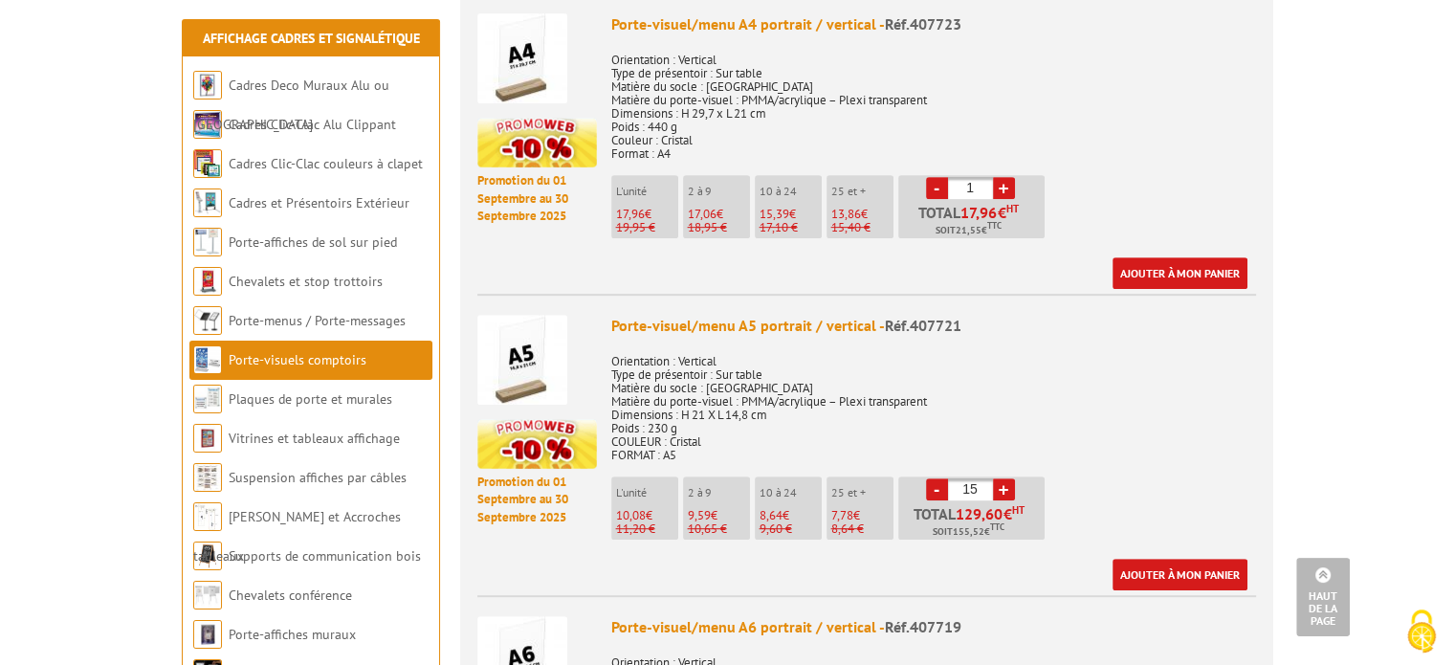
scroll to position [833, 0]
